Goal: Task Accomplishment & Management: Complete application form

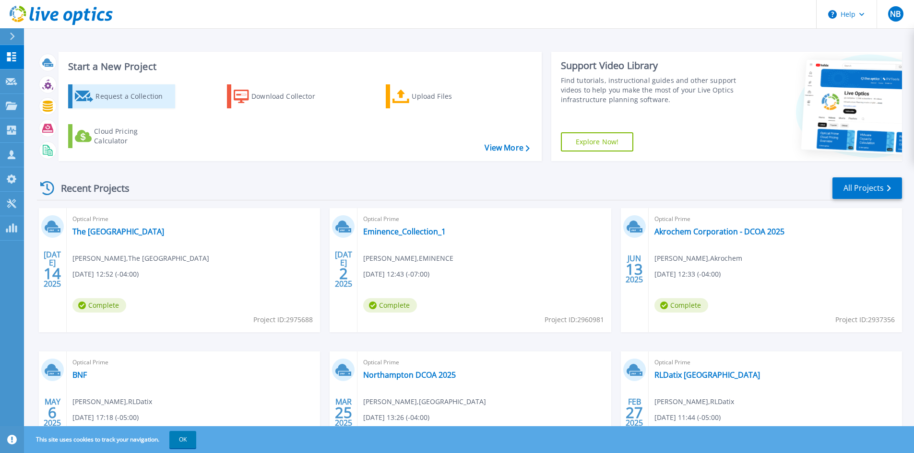
click at [130, 104] on div "Request a Collection" at bounding box center [133, 96] width 77 height 19
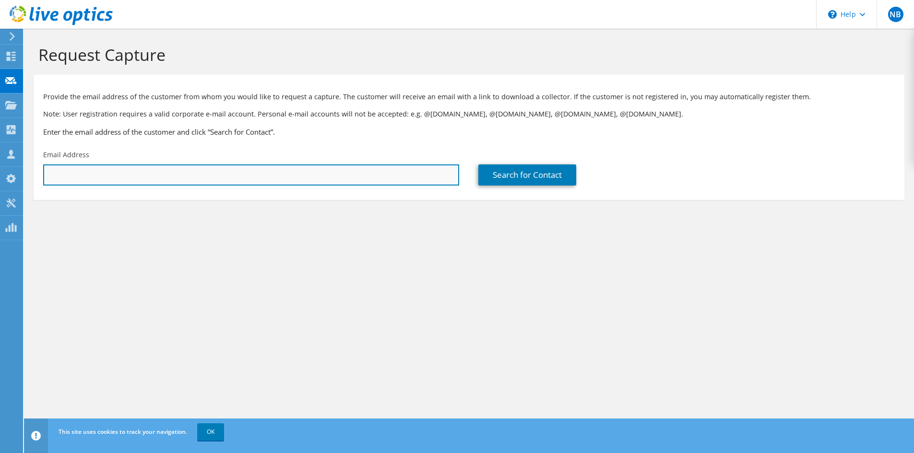
click at [318, 177] on input "text" at bounding box center [251, 174] width 416 height 21
paste input "[PERSON_NAME][EMAIL_ADDRESS][DOMAIN_NAME]"
type input "[PERSON_NAME][EMAIL_ADDRESS][DOMAIN_NAME]"
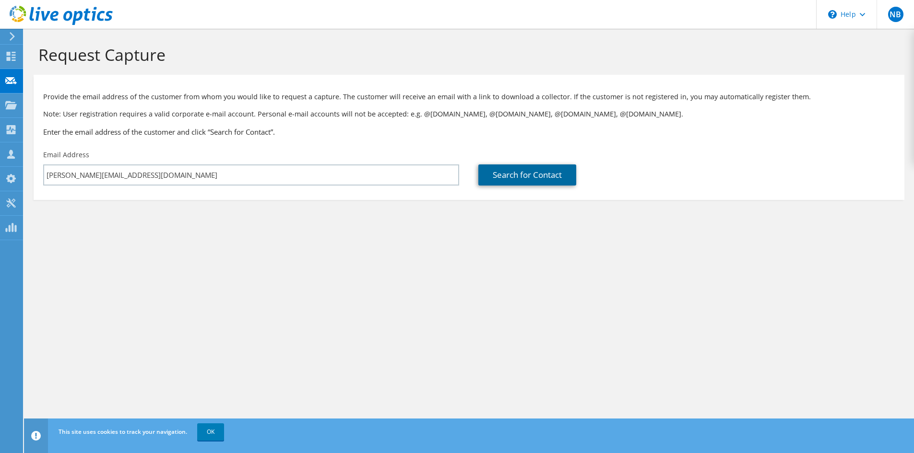
click at [509, 178] on link "Search for Contact" at bounding box center [527, 174] width 98 height 21
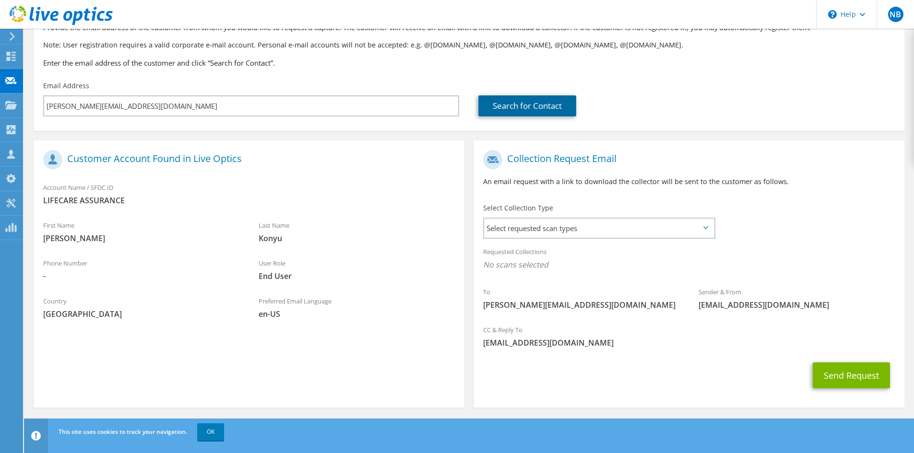
scroll to position [71, 0]
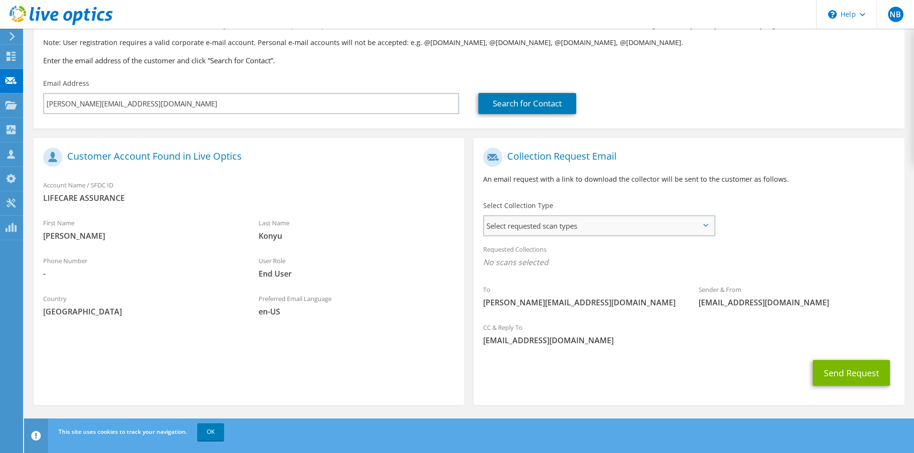
click at [565, 225] on span "Select requested scan types" at bounding box center [599, 225] width 230 height 19
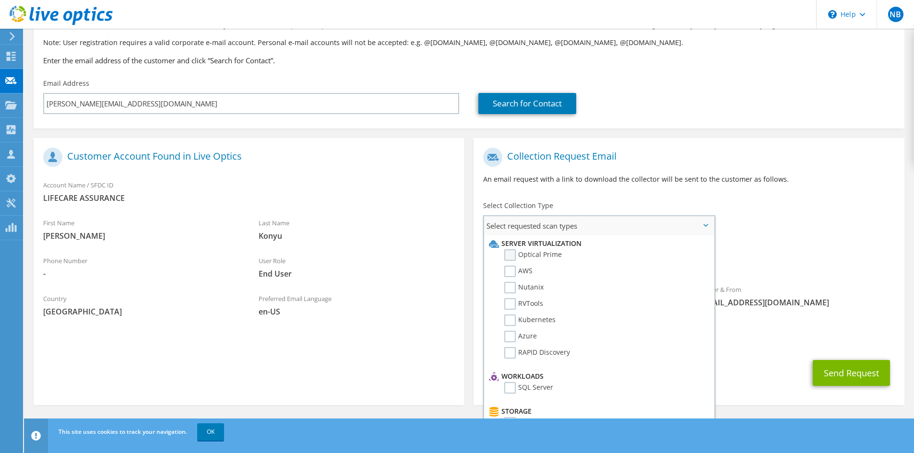
click at [553, 253] on label "Optical Prime" at bounding box center [533, 255] width 58 height 12
click at [0, 0] on input "Optical Prime" at bounding box center [0, 0] width 0 height 0
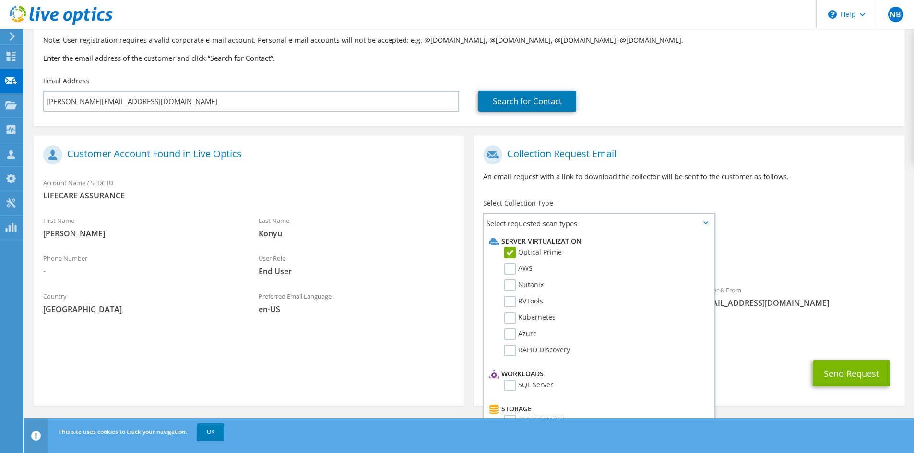
scroll to position [74, 0]
click at [512, 383] on label "SQL Server" at bounding box center [528, 385] width 49 height 12
click at [0, 0] on input "SQL Server" at bounding box center [0, 0] width 0 height 0
click at [767, 216] on div "To [PERSON_NAME][EMAIL_ADDRESS][DOMAIN_NAME] Sender & From [EMAIL_ADDRESS][DOMA…" at bounding box center [688, 228] width 430 height 177
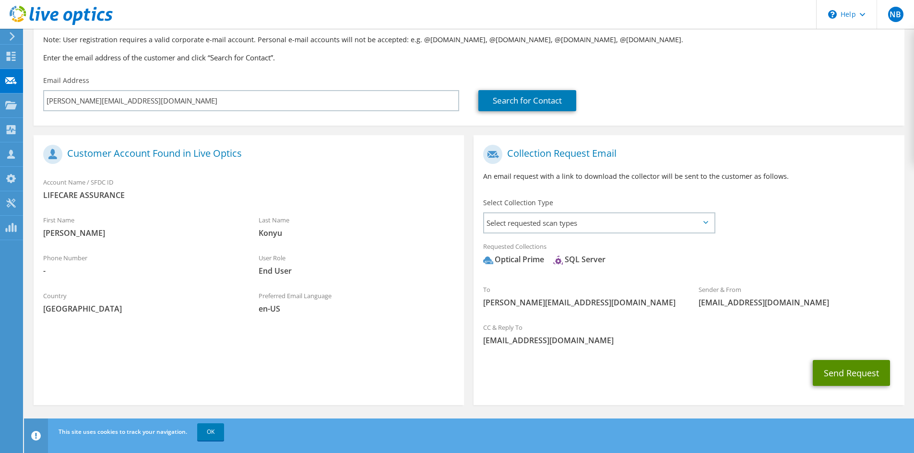
click at [854, 374] on button "Send Request" at bounding box center [850, 373] width 77 height 26
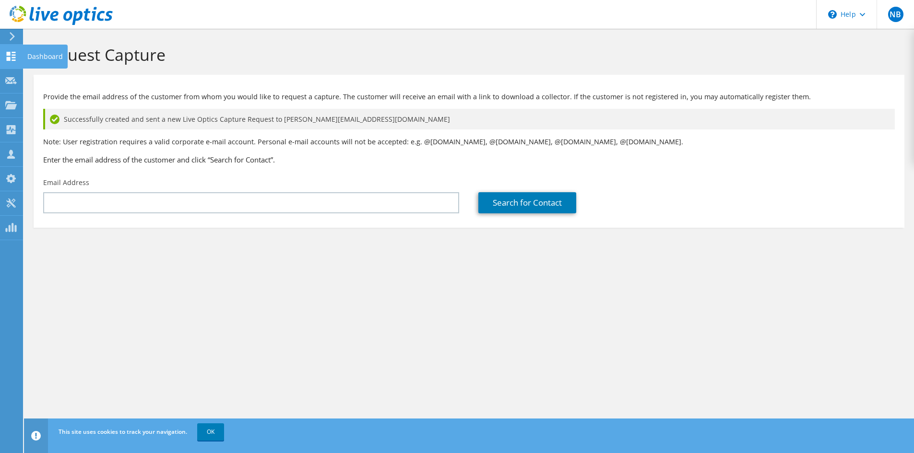
click at [8, 58] on use at bounding box center [11, 56] width 9 height 9
